Goal: Obtain resource: Download file/media

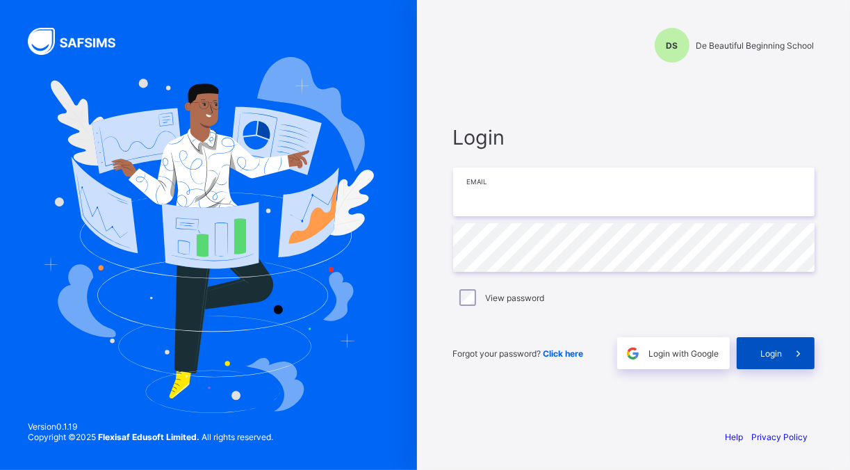
type input "**********"
click at [770, 360] on div "Login" at bounding box center [775, 353] width 78 height 32
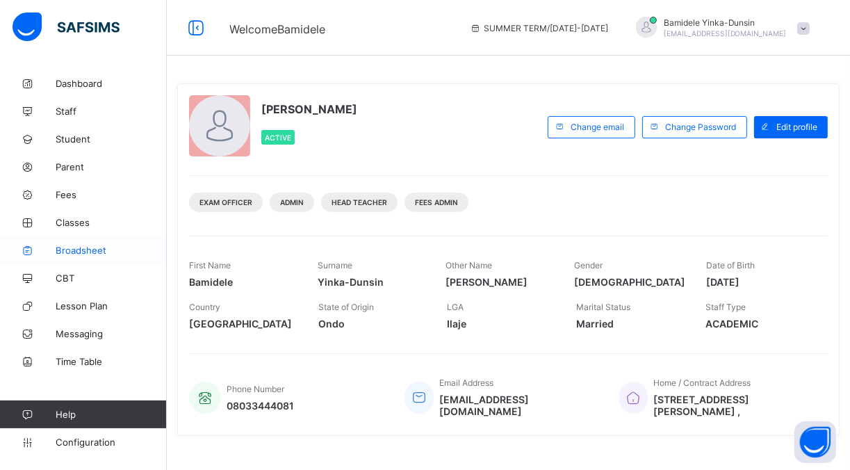
click at [87, 249] on span "Broadsheet" at bounding box center [111, 250] width 111 height 11
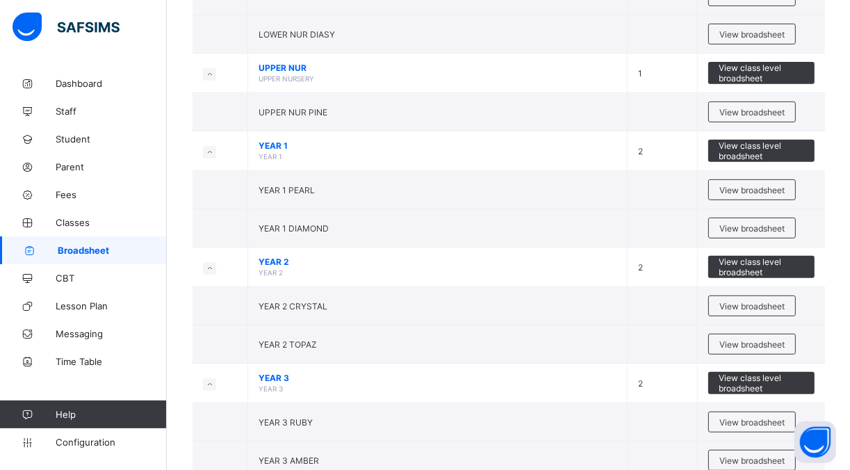
scroll to position [470, 0]
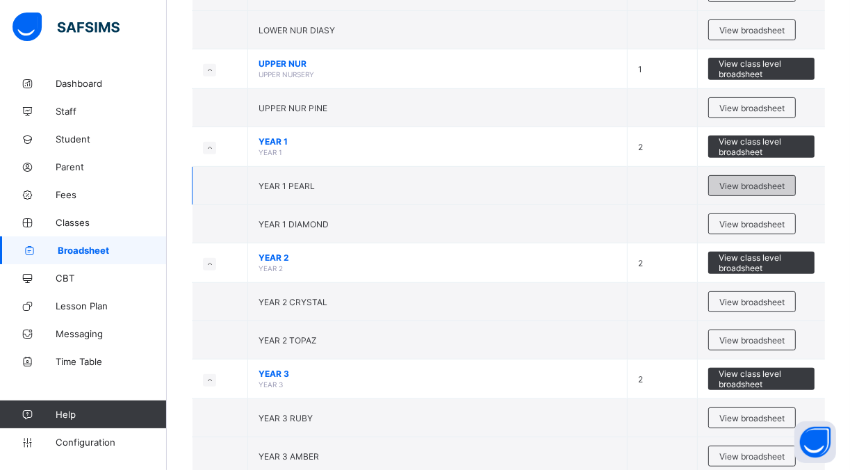
click at [746, 183] on span "View broadsheet" at bounding box center [751, 186] width 65 height 10
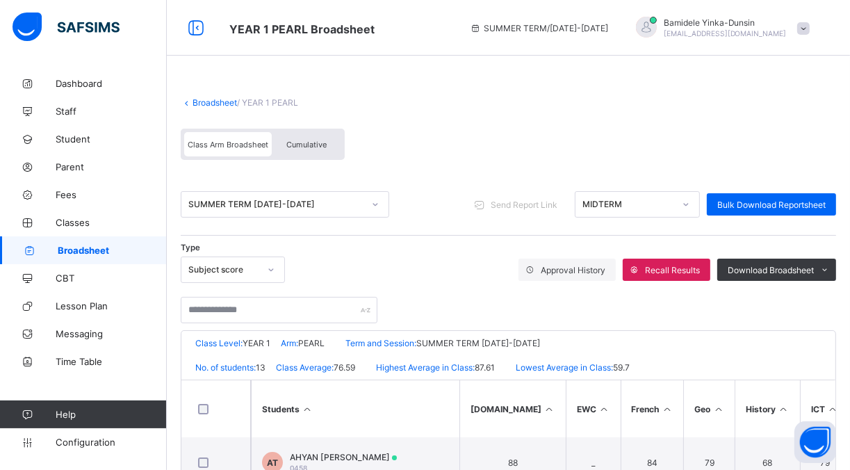
click at [682, 203] on icon at bounding box center [685, 204] width 8 height 14
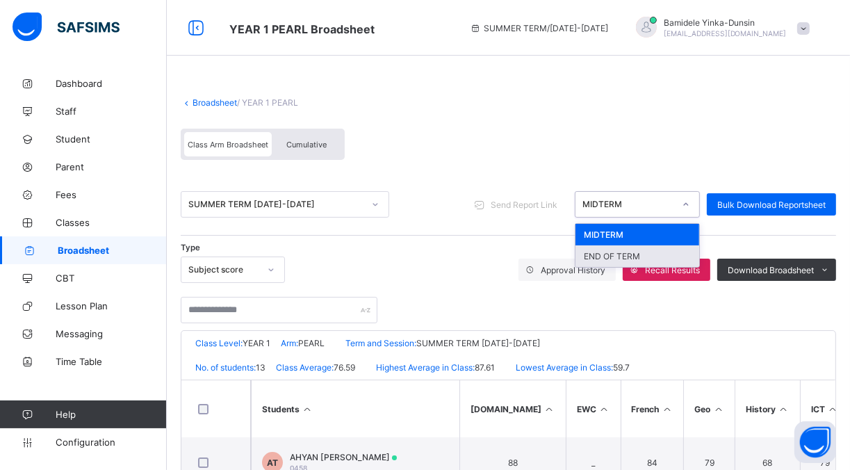
click at [629, 260] on div "END OF TERM" at bounding box center [637, 256] width 124 height 22
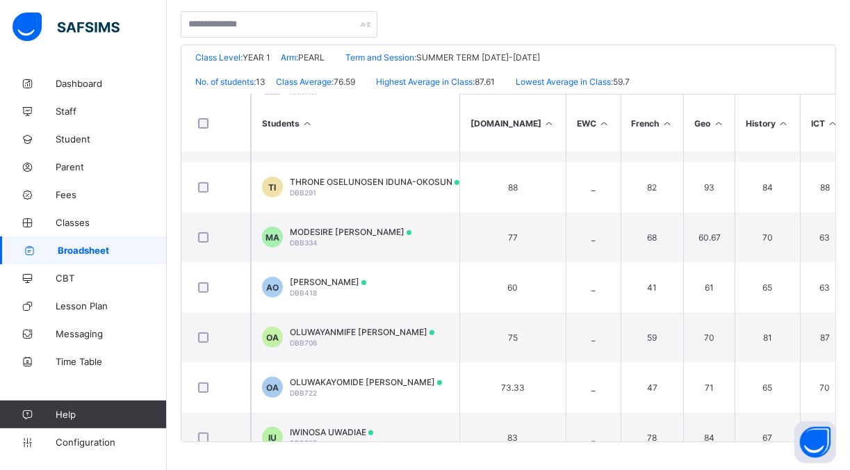
scroll to position [357, 0]
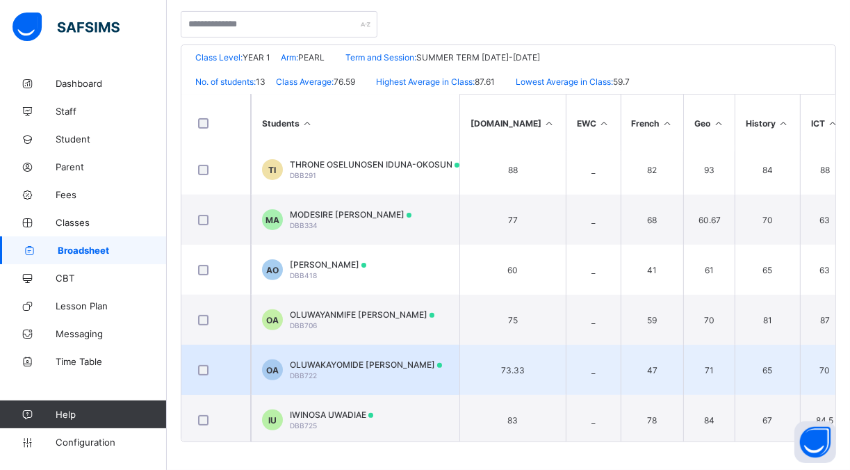
click at [363, 374] on div "OLUWAKAYOMIDE ALONGE DBB722" at bounding box center [366, 369] width 152 height 21
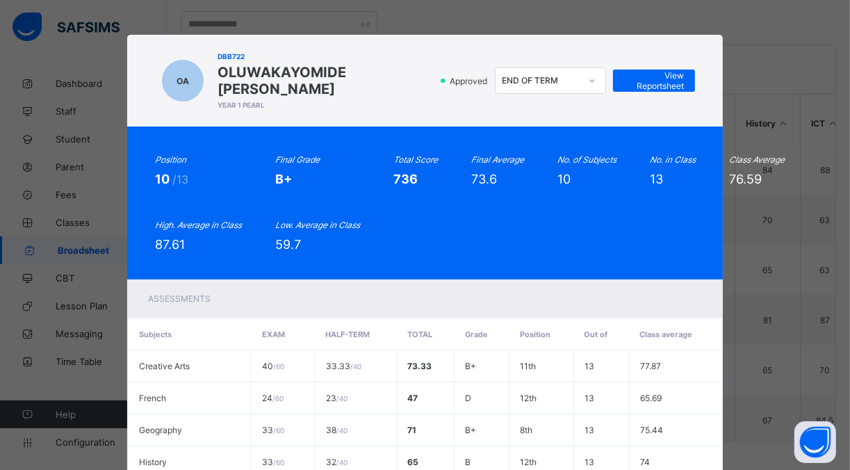
click at [586, 72] on div at bounding box center [592, 80] width 24 height 22
click at [520, 126] on div "END OF TERM" at bounding box center [550, 133] width 110 height 22
click at [649, 76] on span "View Reportsheet" at bounding box center [653, 80] width 61 height 21
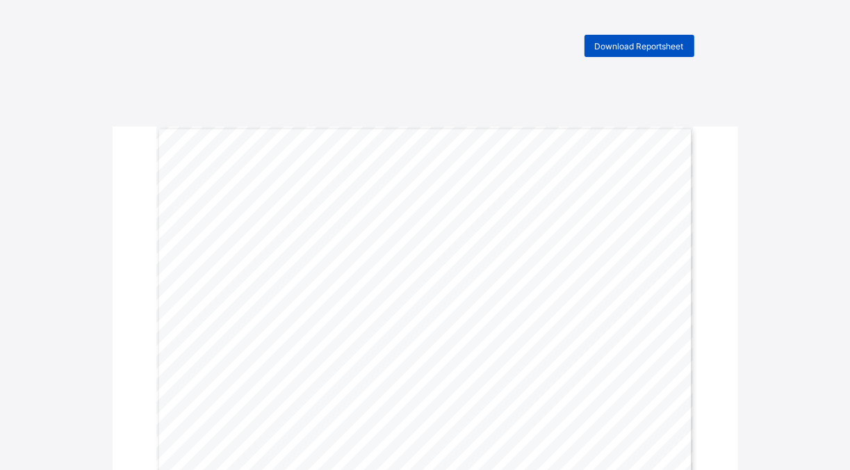
click at [647, 50] on span "Download Reportsheet" at bounding box center [639, 46] width 89 height 10
